Goal: Task Accomplishment & Management: Manage account settings

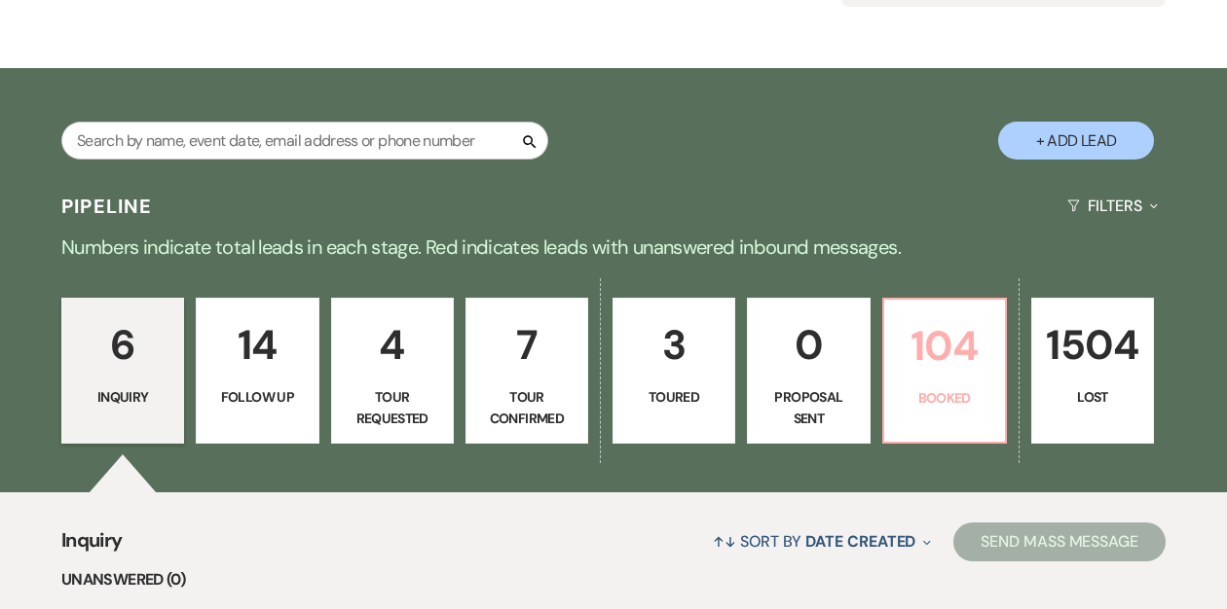
click at [947, 333] on p "104" at bounding box center [944, 345] width 97 height 65
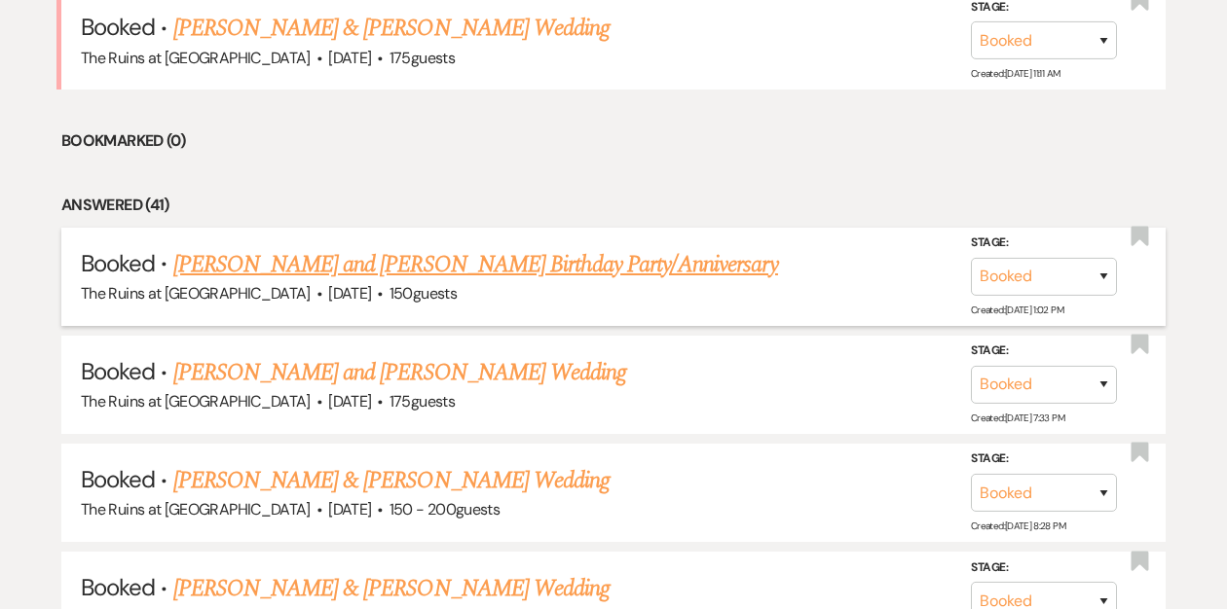
scroll to position [991, 0]
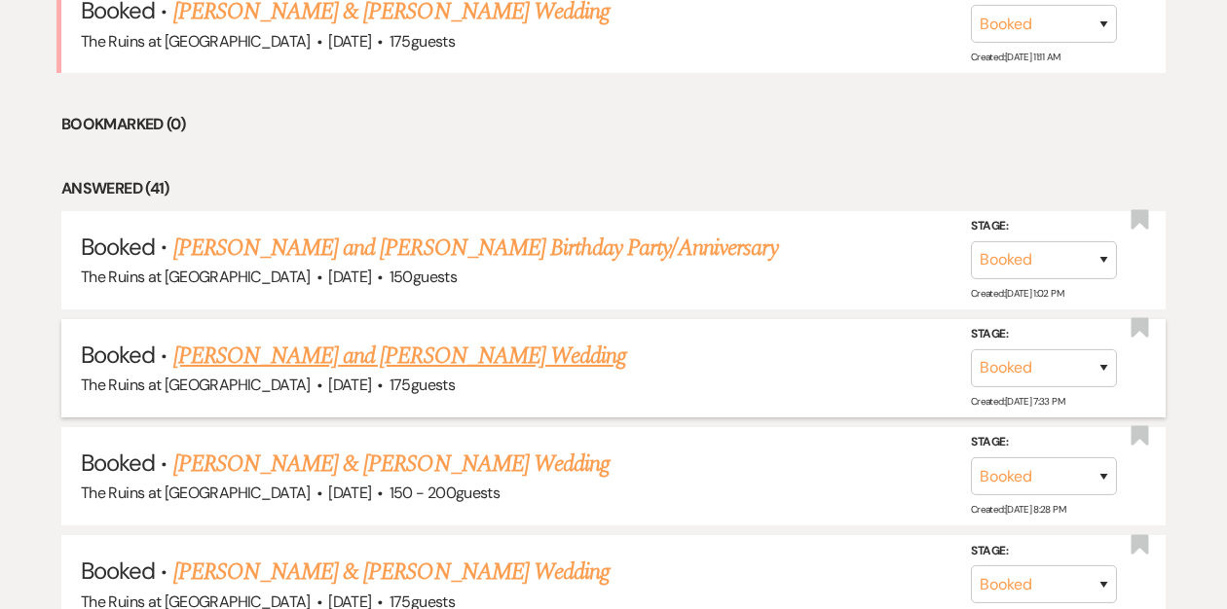
click at [457, 351] on link "[PERSON_NAME] and [PERSON_NAME] Wedding" at bounding box center [400, 356] width 454 height 35
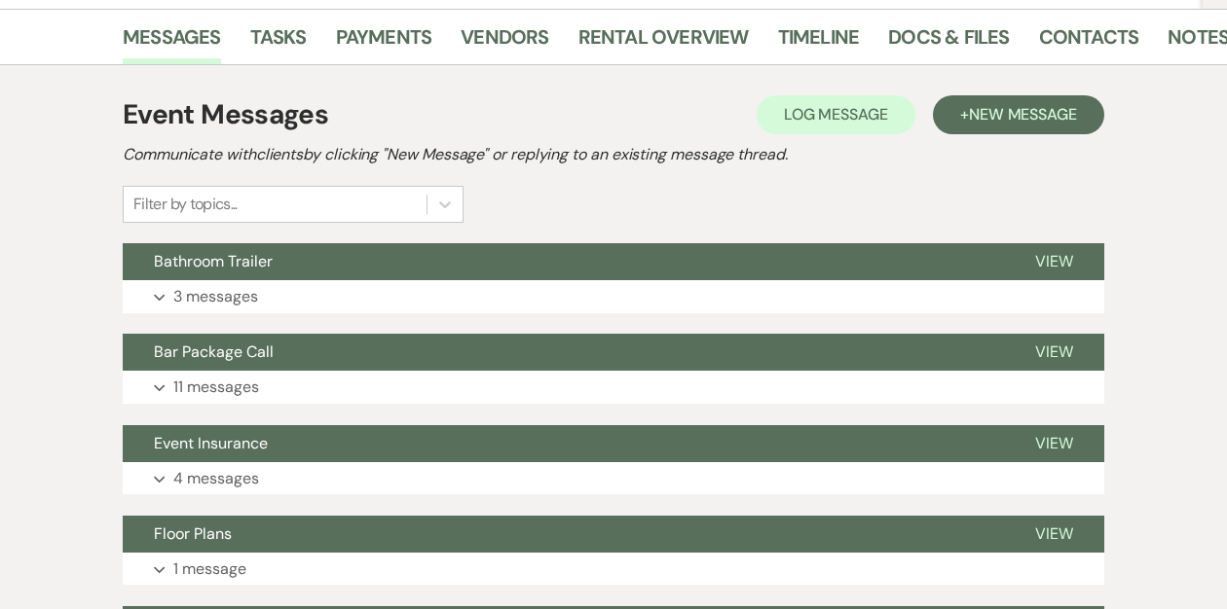
scroll to position [313, 0]
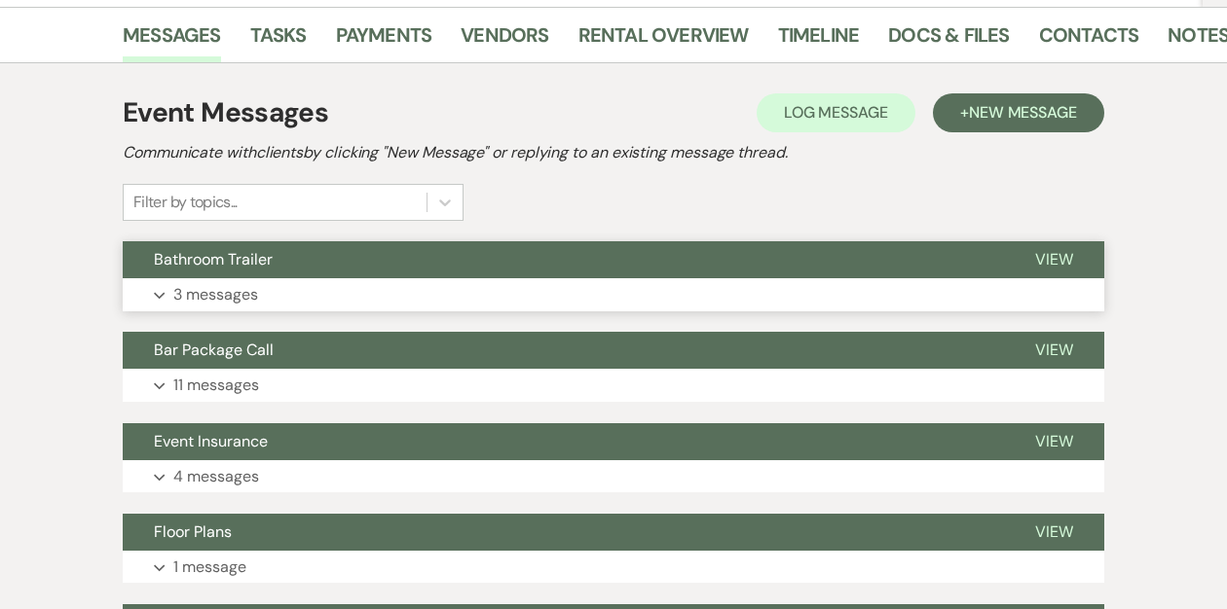
click at [601, 254] on button "Bathroom Trailer" at bounding box center [563, 259] width 881 height 37
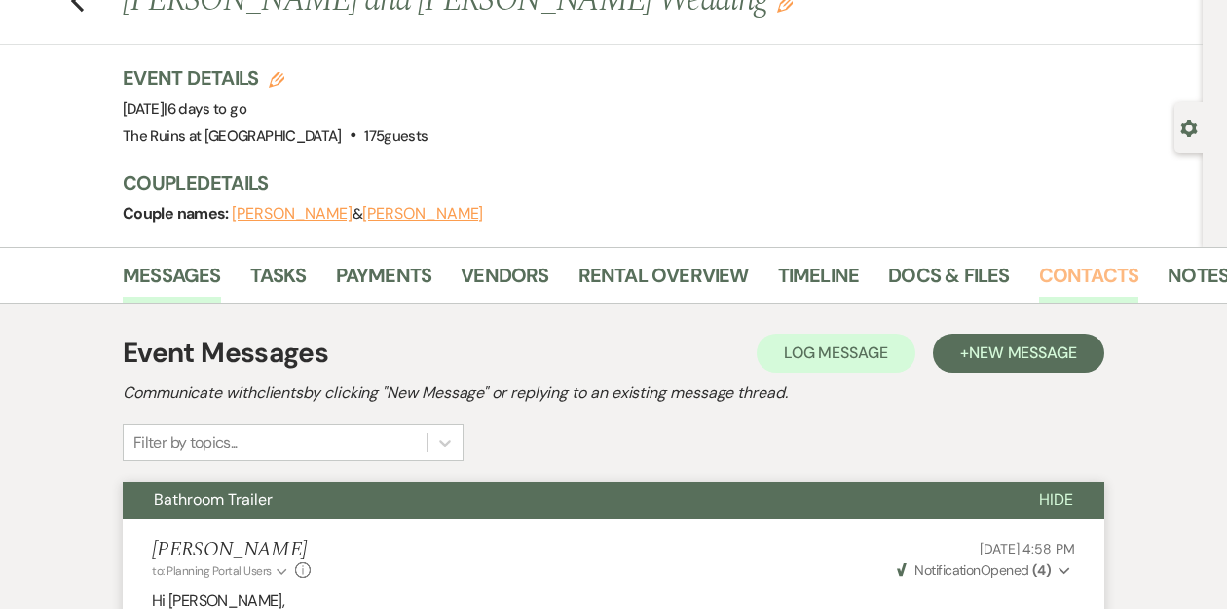
scroll to position [0, 21]
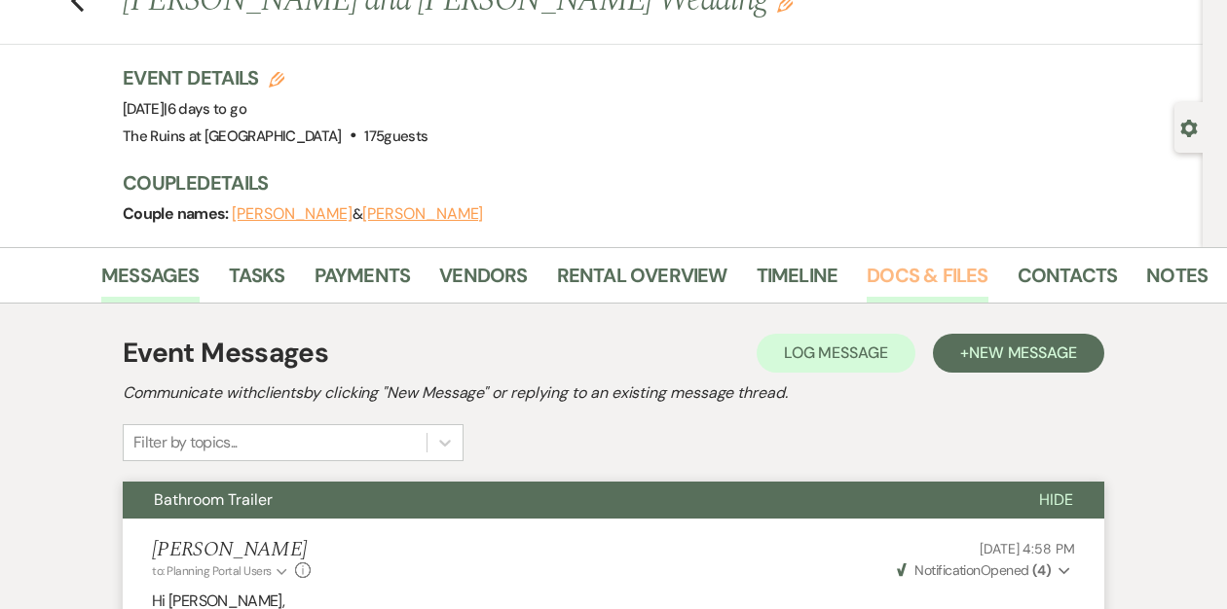
click at [959, 273] on link "Docs & Files" at bounding box center [926, 281] width 121 height 43
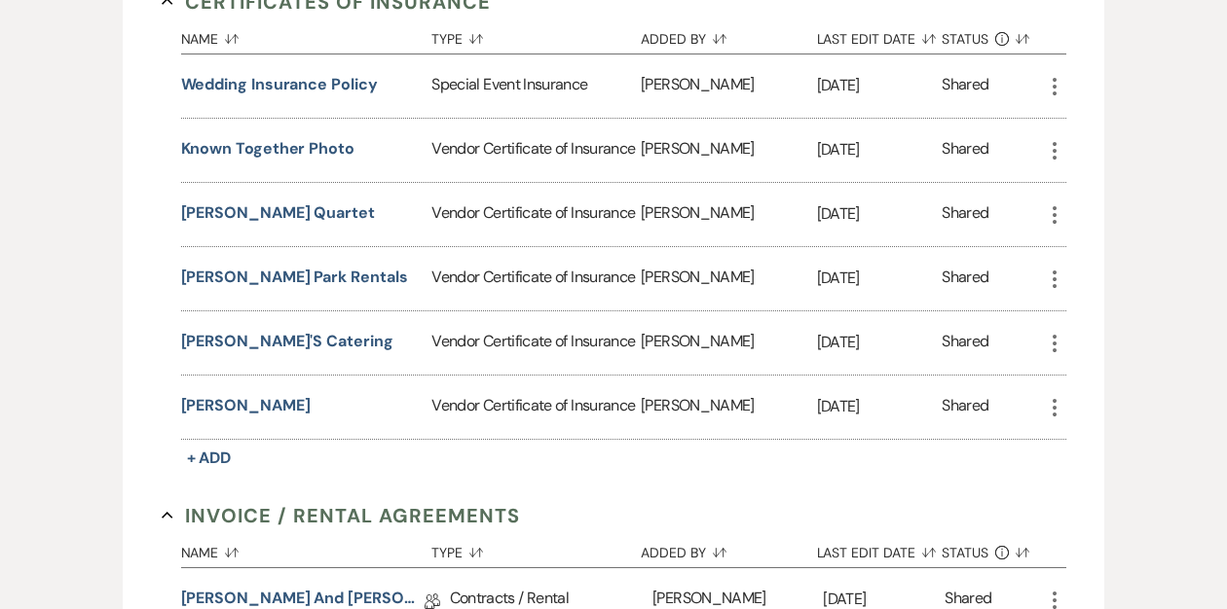
scroll to position [579, 0]
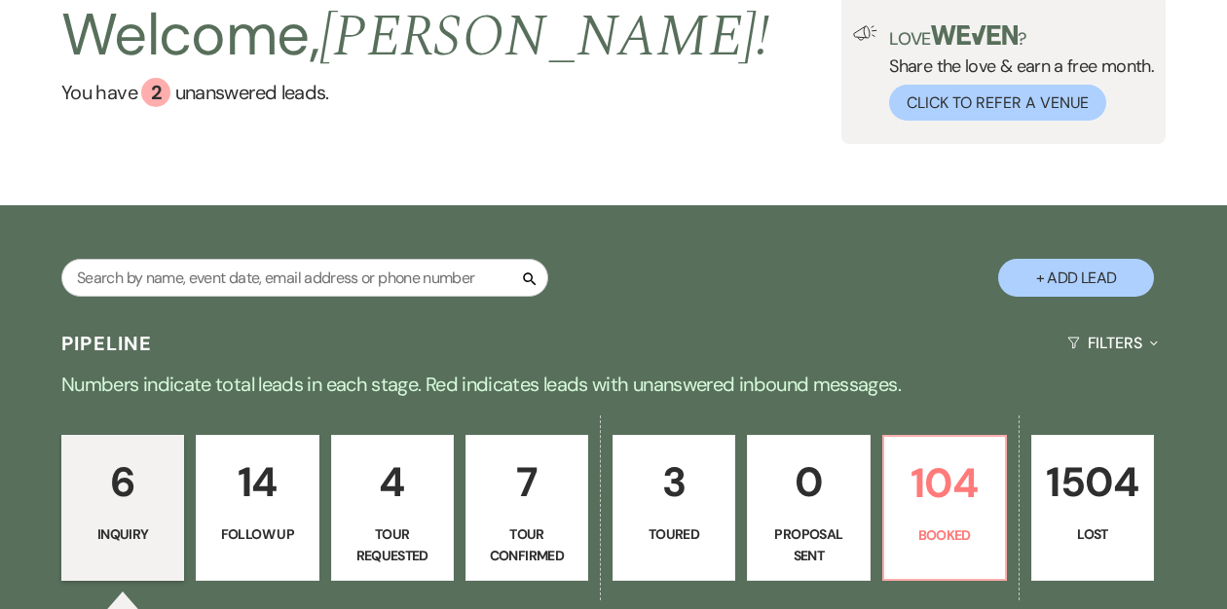
scroll to position [171, 0]
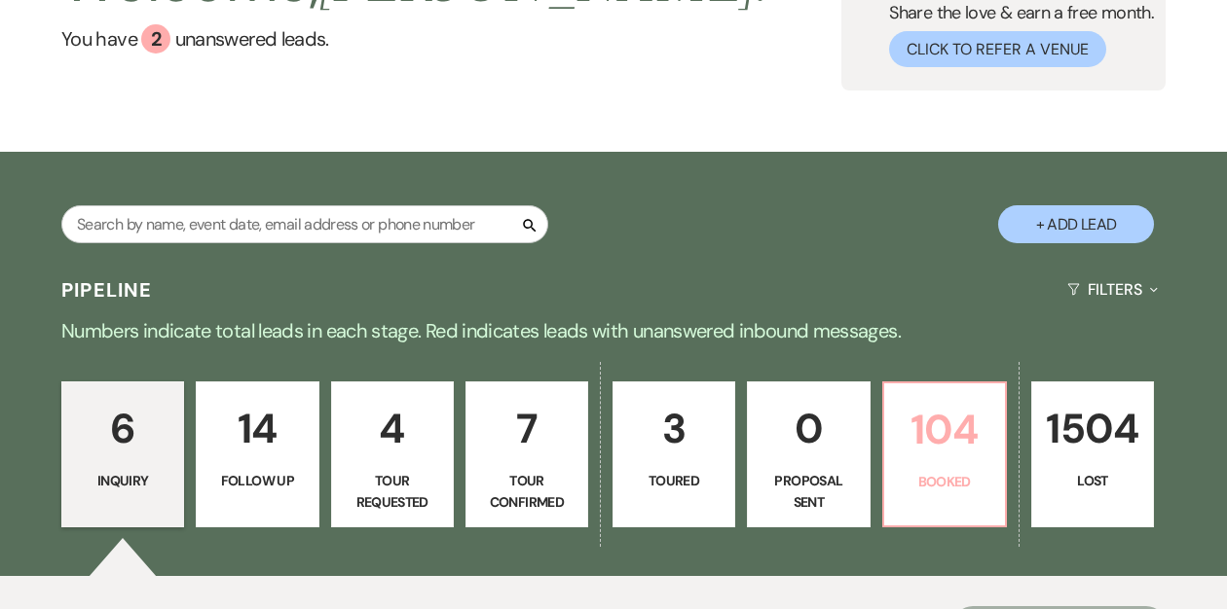
click at [924, 416] on p "104" at bounding box center [944, 429] width 97 height 65
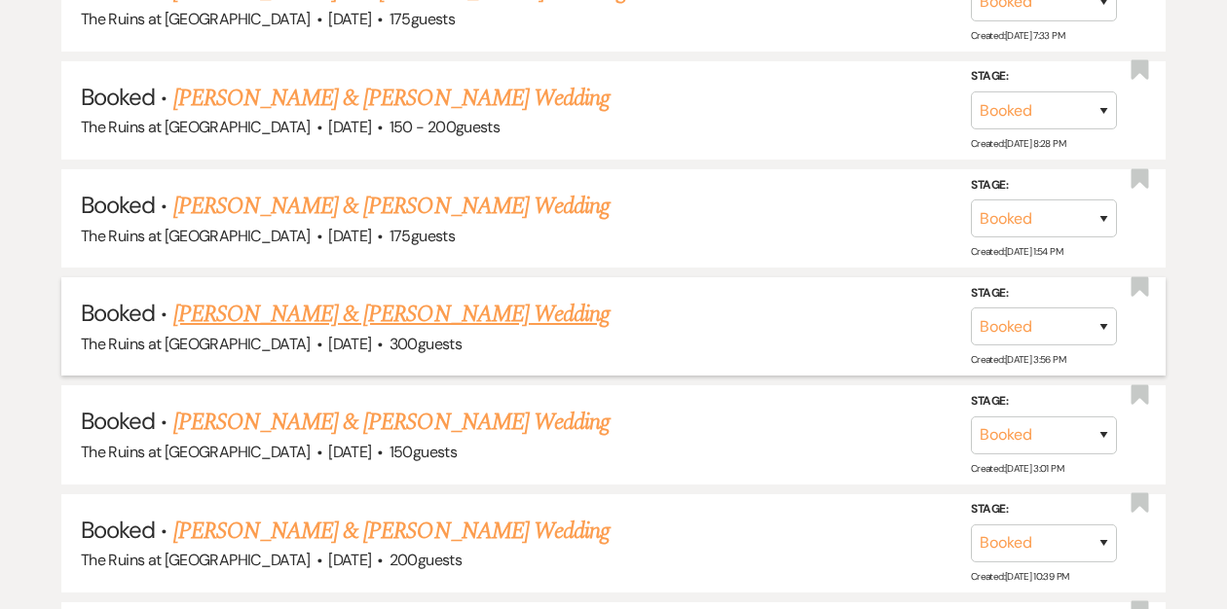
scroll to position [1153, 0]
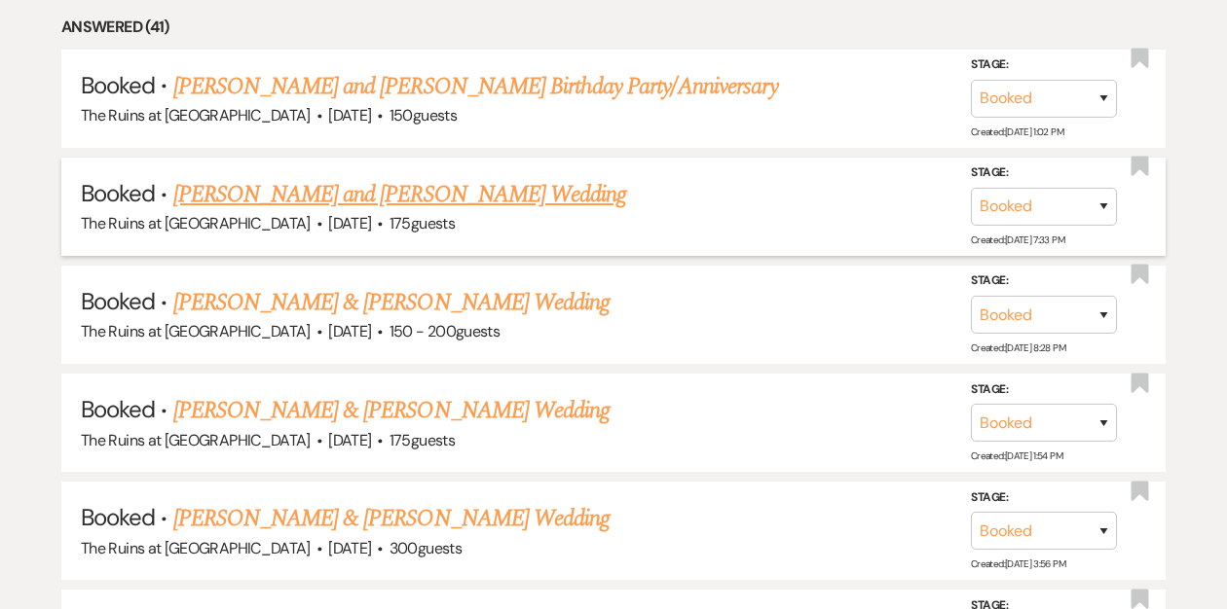
click at [525, 192] on link "[PERSON_NAME] and [PERSON_NAME] Wedding" at bounding box center [400, 194] width 454 height 35
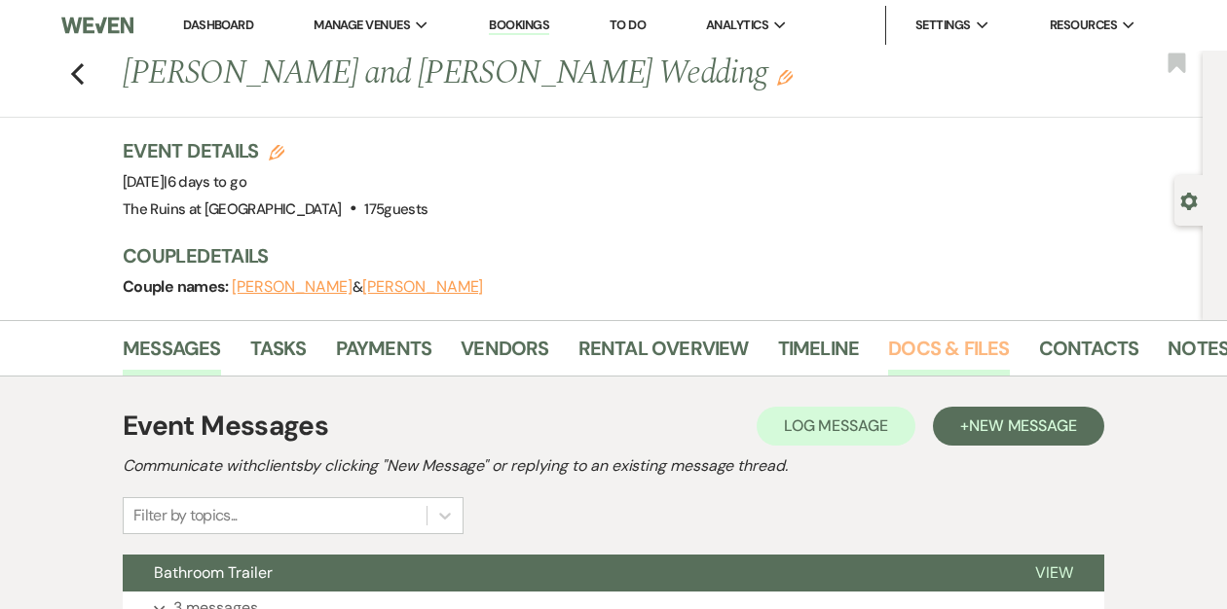
click at [937, 354] on link "Docs & Files" at bounding box center [948, 354] width 121 height 43
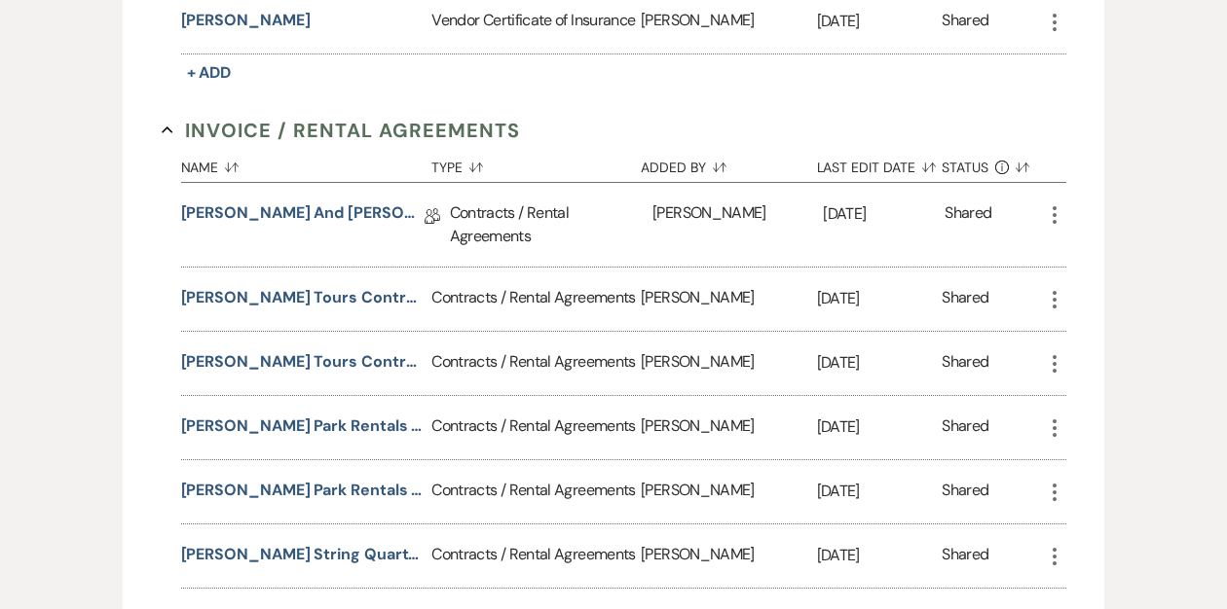
scroll to position [971, 0]
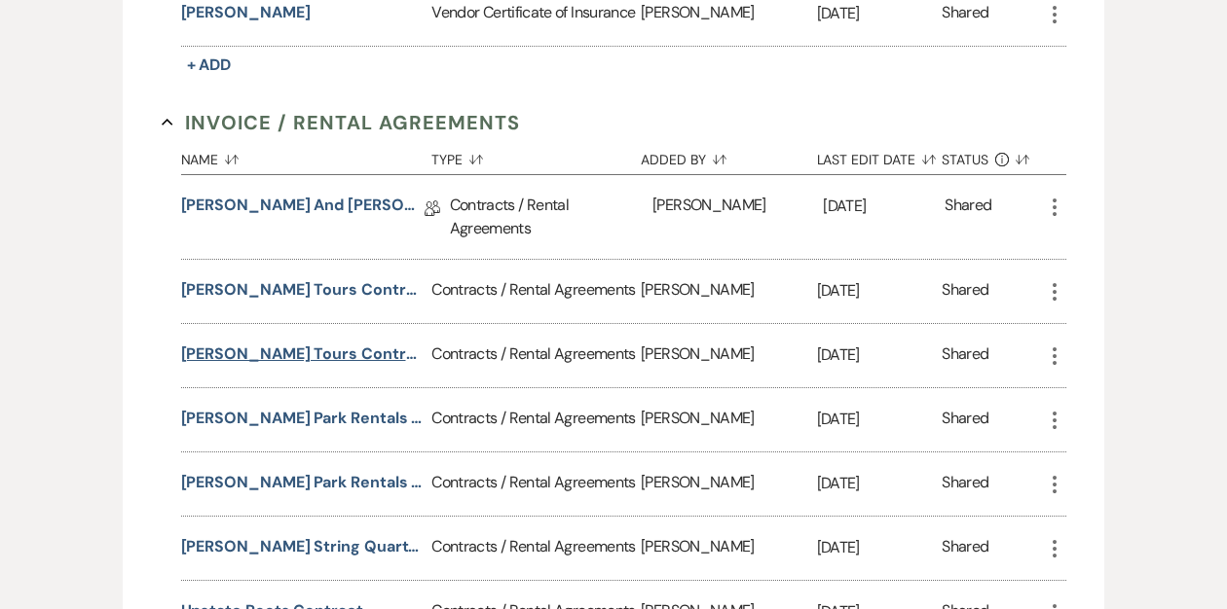
click at [343, 350] on button "[PERSON_NAME] Tours Contract [DATE]" at bounding box center [302, 354] width 243 height 23
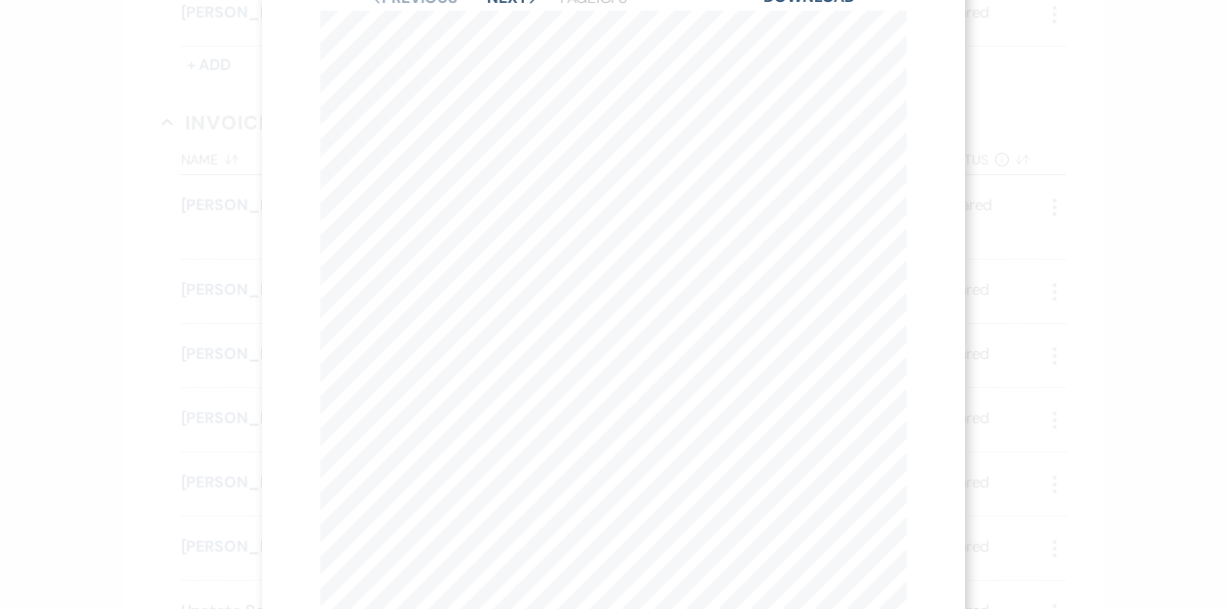
scroll to position [0, 0]
click at [506, 75] on button "Next Next" at bounding box center [512, 71] width 51 height 16
click at [897, 54] on use "button" at bounding box center [898, 53] width 16 height 16
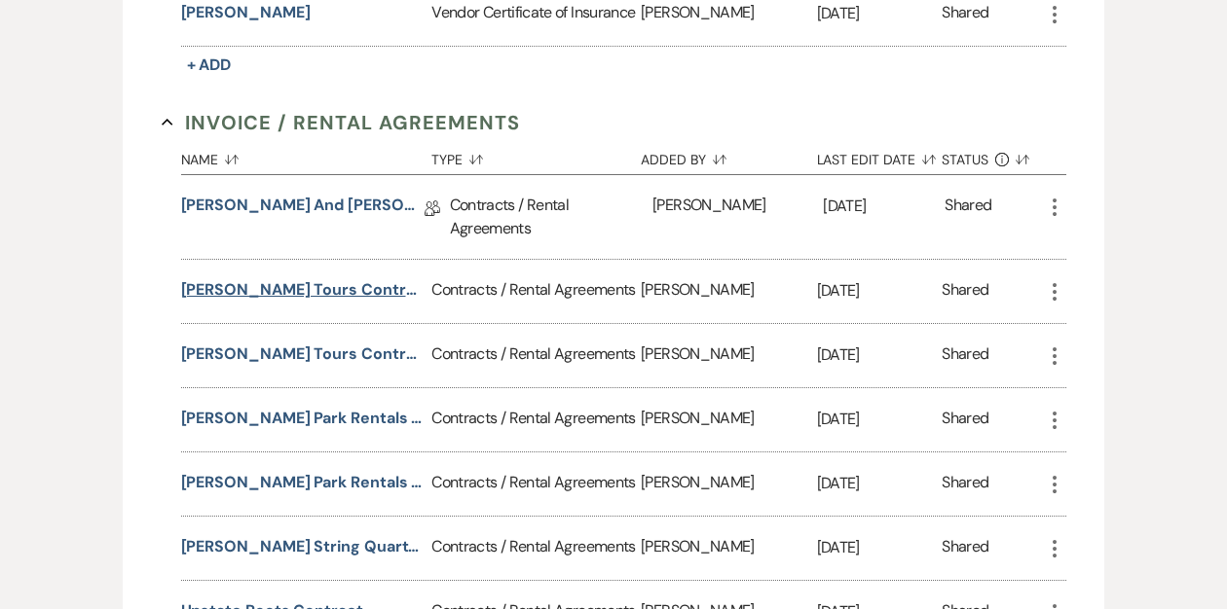
click at [309, 286] on button "[PERSON_NAME] Tours Contract [DATE]" at bounding box center [302, 289] width 243 height 23
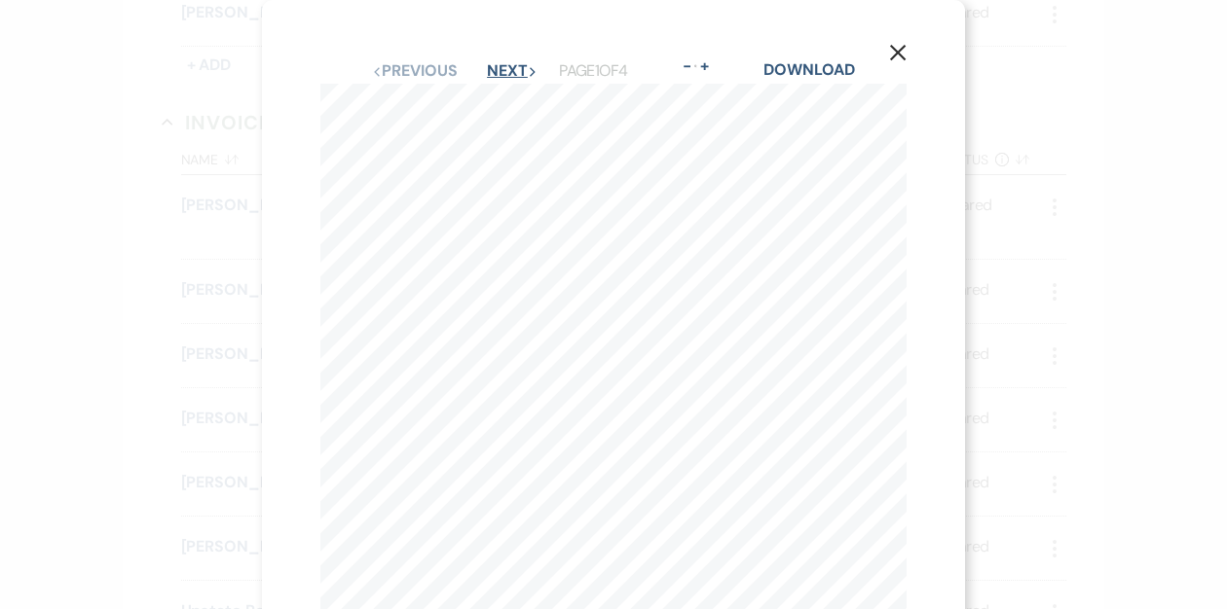
click at [515, 63] on button "Next Next" at bounding box center [512, 71] width 51 height 16
click at [899, 46] on icon "X" at bounding box center [898, 53] width 18 height 18
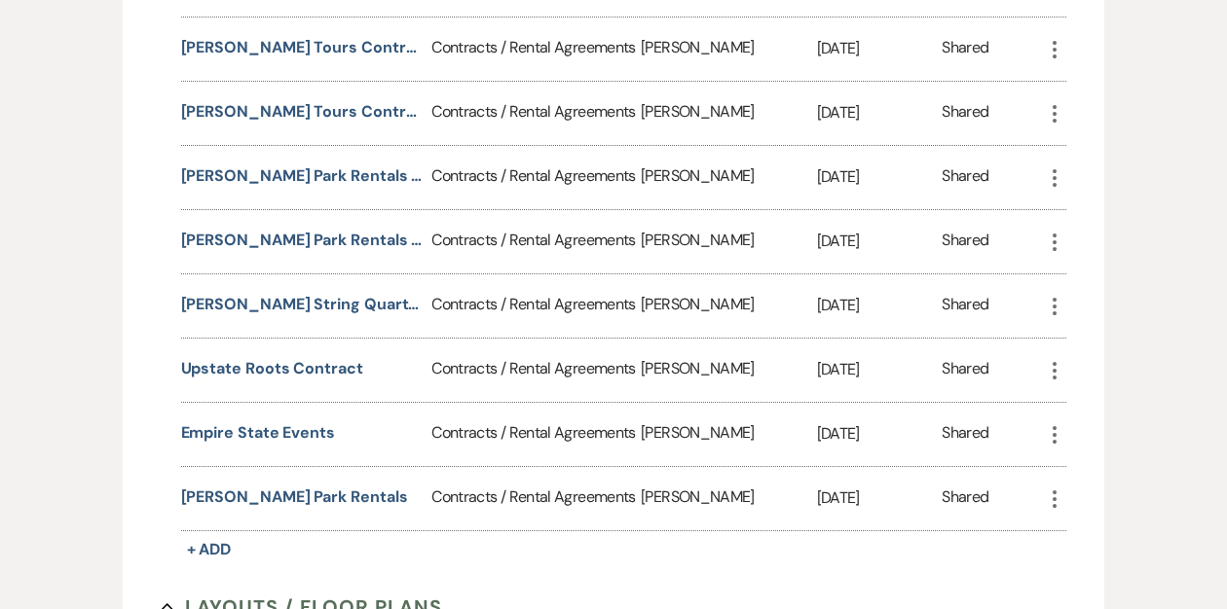
scroll to position [1216, 0]
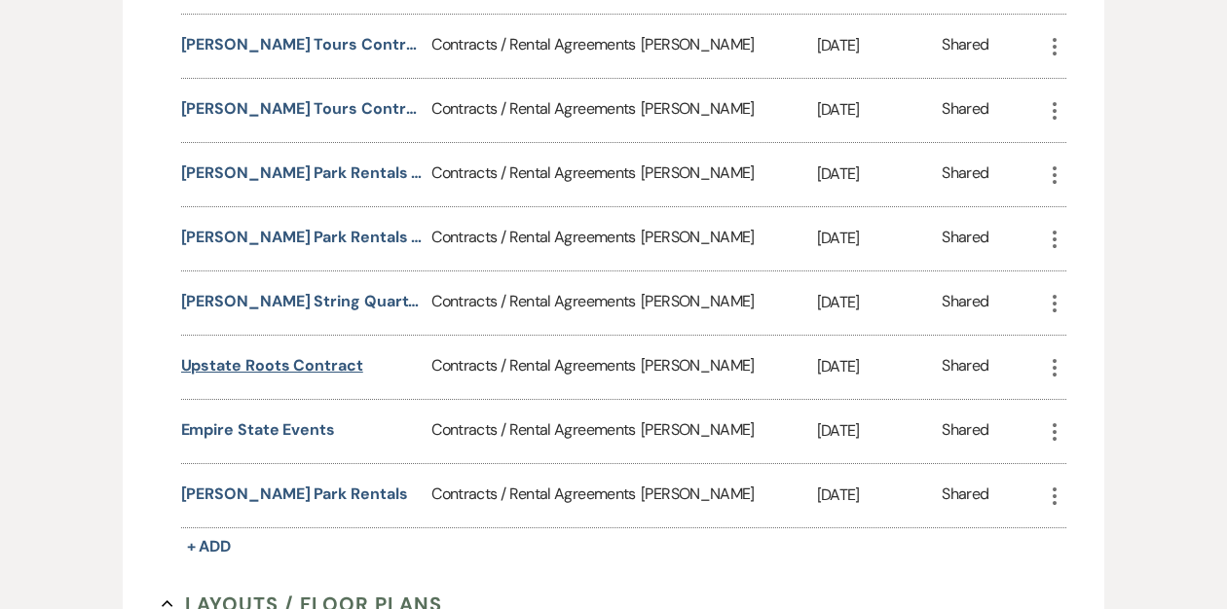
click at [268, 359] on button "Upstate Roots Contract" at bounding box center [272, 365] width 182 height 23
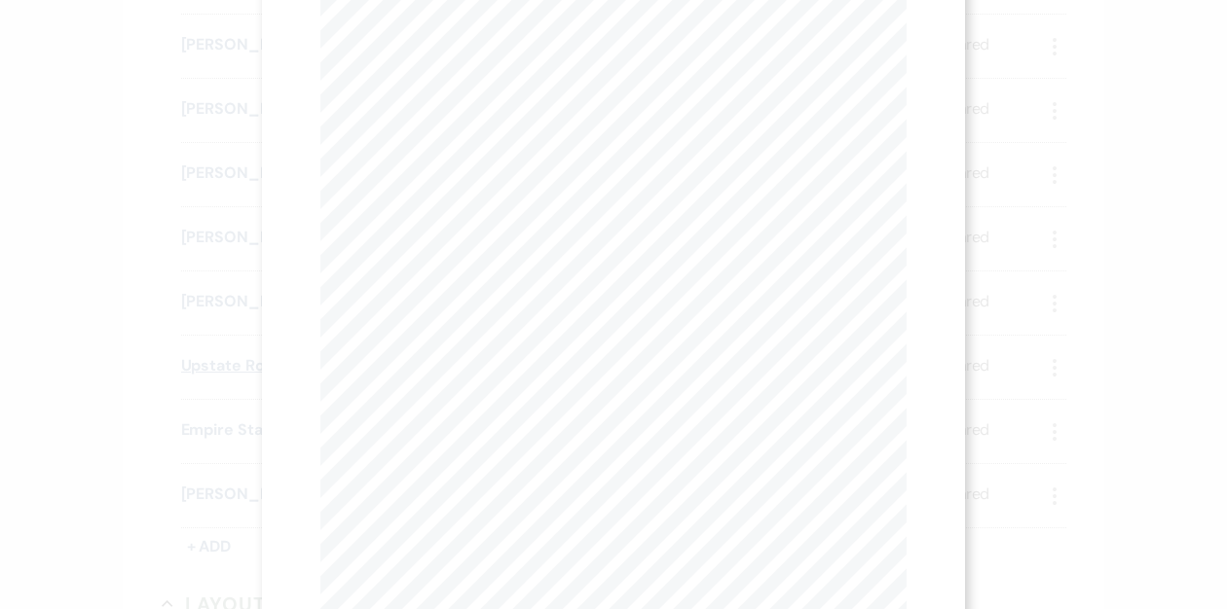
scroll to position [0, 0]
click at [511, 69] on button "Next Next" at bounding box center [512, 71] width 51 height 16
click at [512, 64] on button "Next Next" at bounding box center [512, 71] width 51 height 16
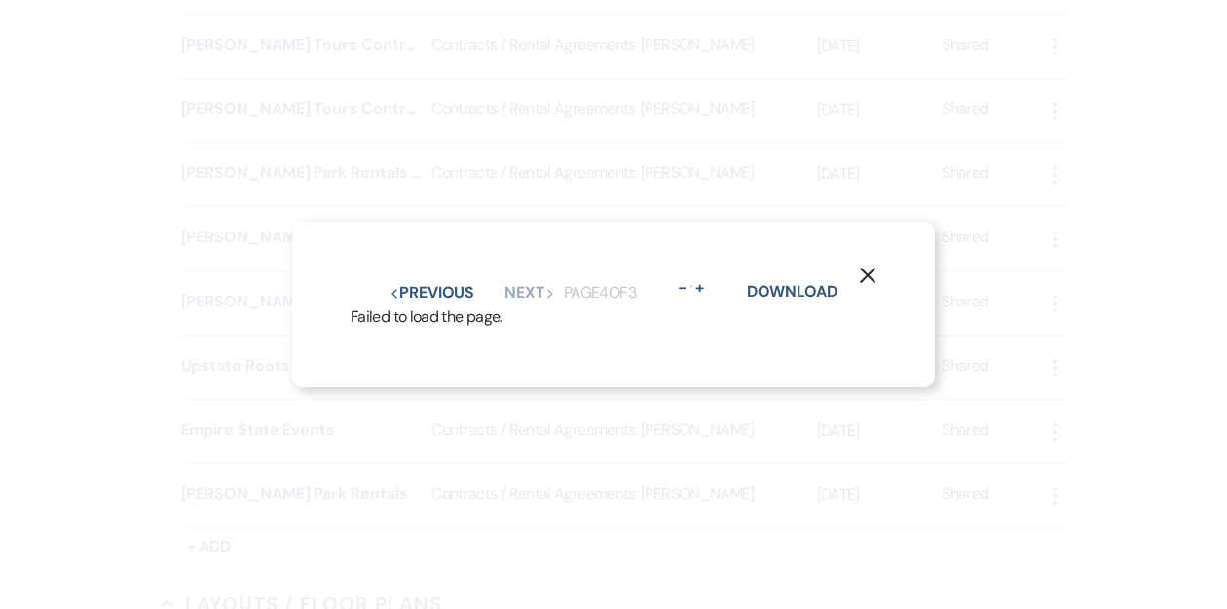
click at [868, 274] on use "button" at bounding box center [868, 276] width 16 height 16
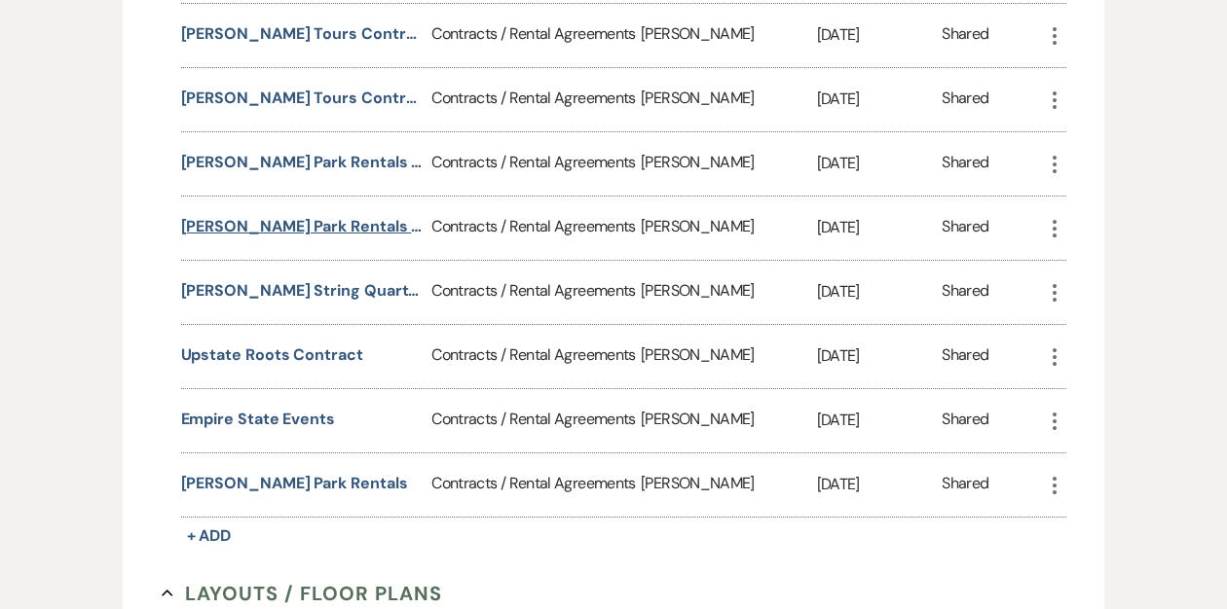
scroll to position [1224, 0]
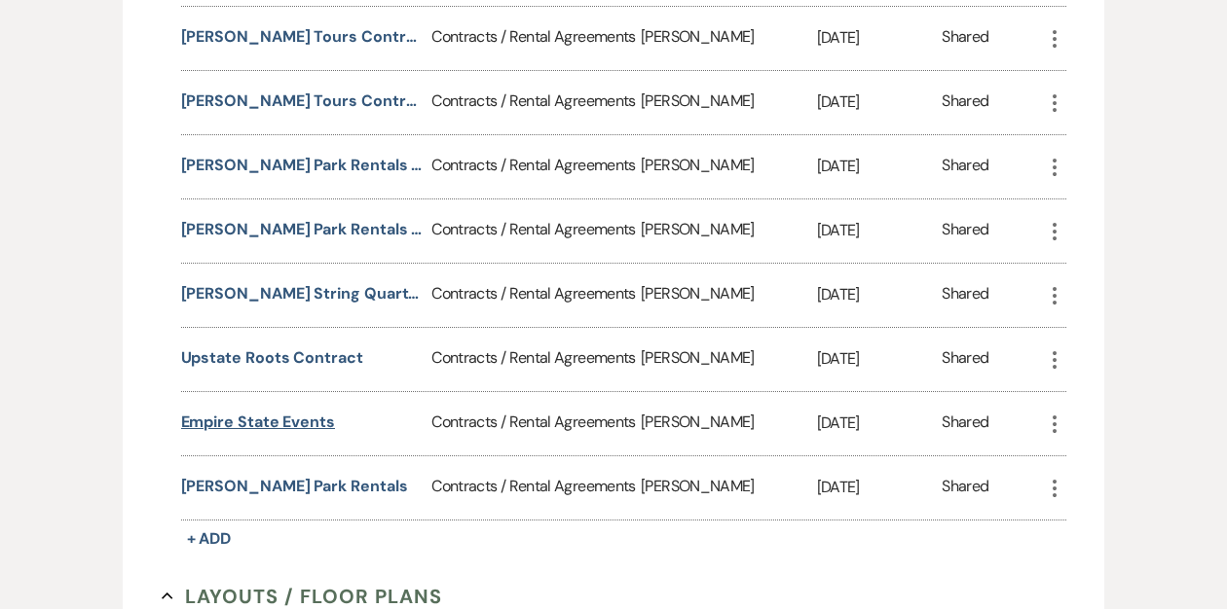
click at [266, 415] on button "Empire State Events" at bounding box center [258, 422] width 154 height 23
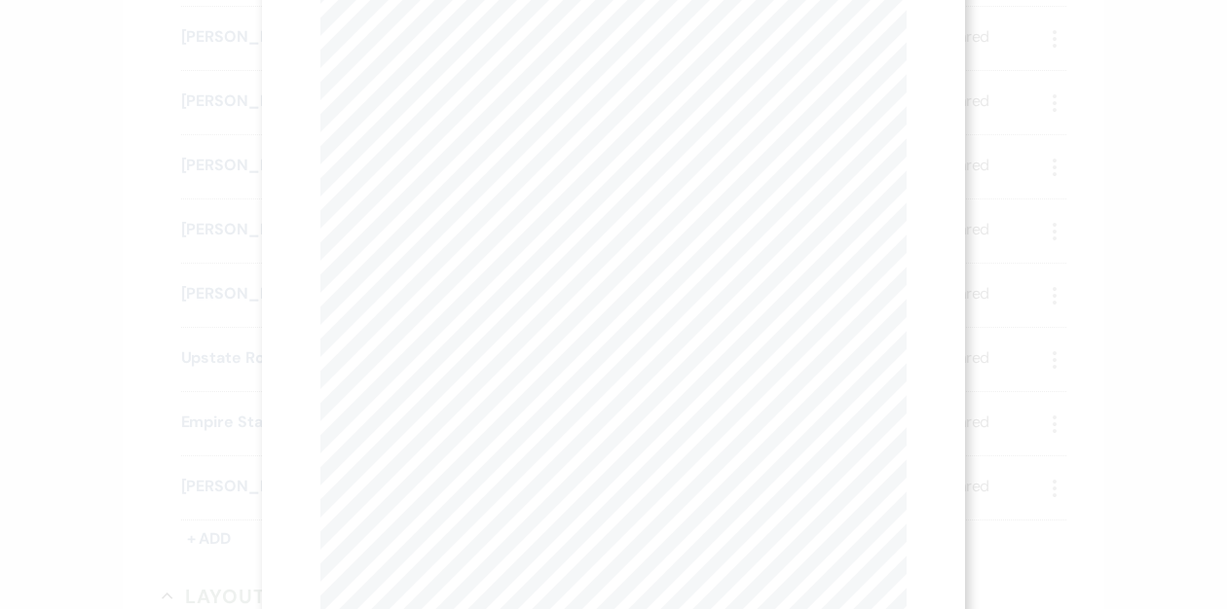
scroll to position [0, 0]
click at [503, 71] on button "Next Next" at bounding box center [512, 71] width 51 height 16
click at [503, 71] on button "Next Next" at bounding box center [511, 71] width 51 height 16
click at [896, 49] on icon "X" at bounding box center [898, 53] width 18 height 18
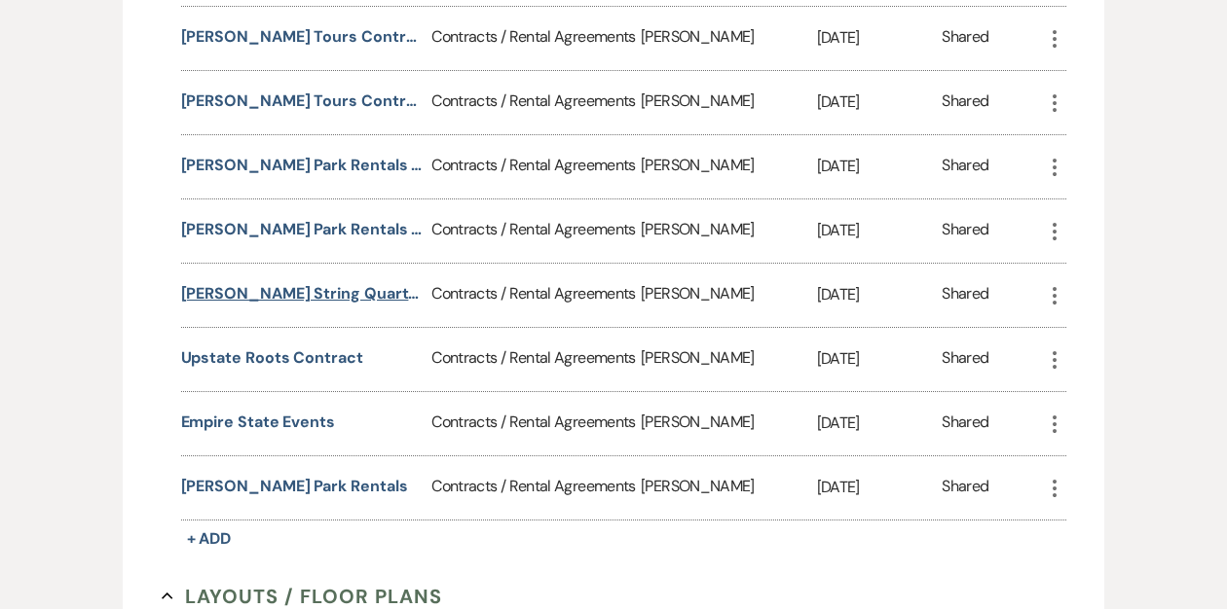
click at [278, 290] on button "[PERSON_NAME] String Quartet" at bounding box center [302, 293] width 243 height 23
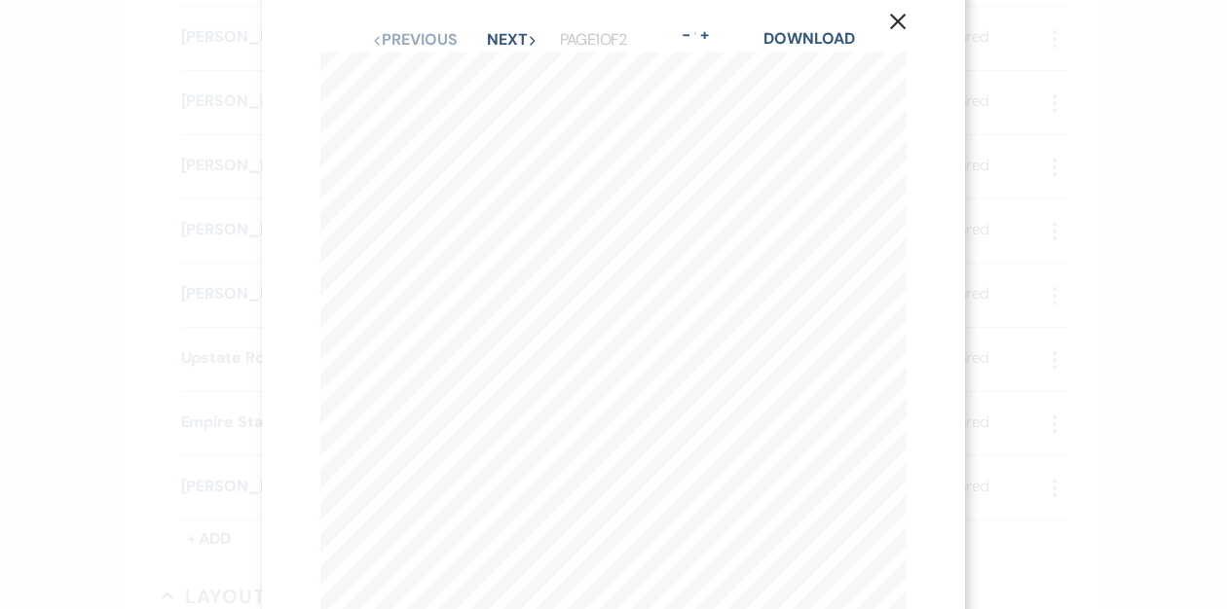
scroll to position [28, 0]
click at [421, 45] on button "Previous Previous" at bounding box center [414, 43] width 85 height 16
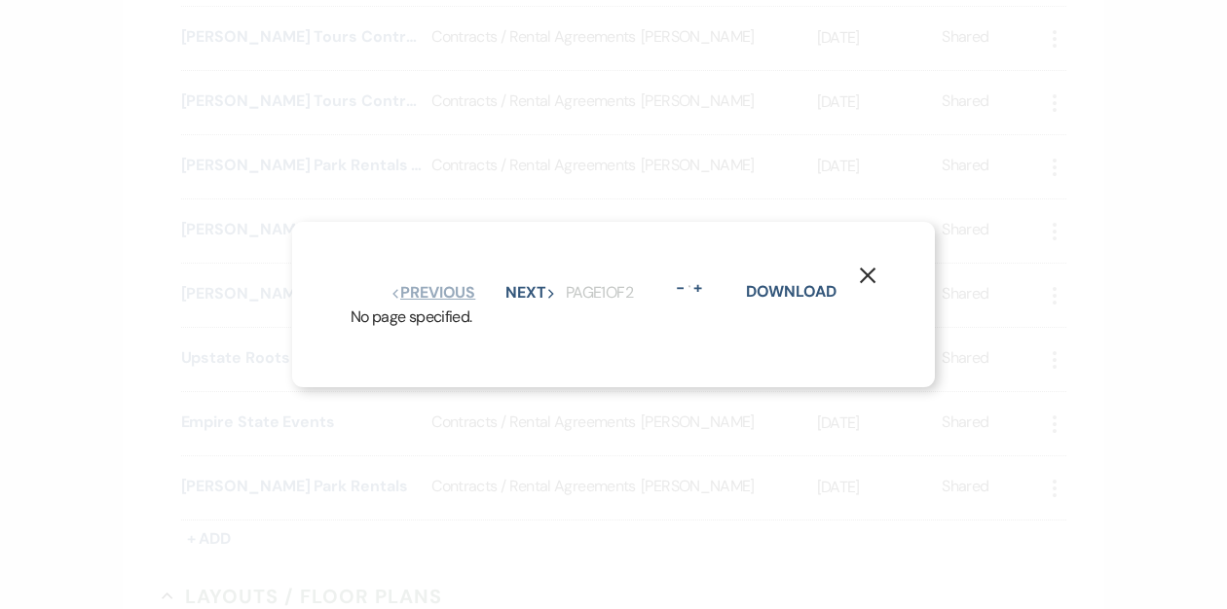
scroll to position [0, 0]
click at [421, 45] on div "X Previous Previous Next Next Page 1 of 2 - Zoom + Download No page specified." at bounding box center [613, 304] width 1227 height 609
